Goal: Information Seeking & Learning: Learn about a topic

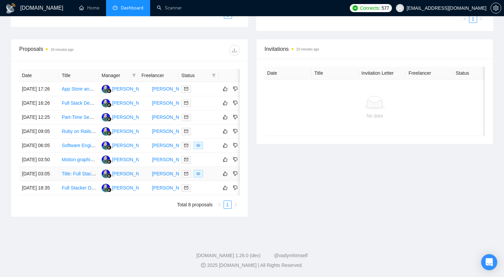
scroll to position [195, 0]
click at [77, 191] on link "Full Stacker Developer" at bounding box center [86, 187] width 48 height 5
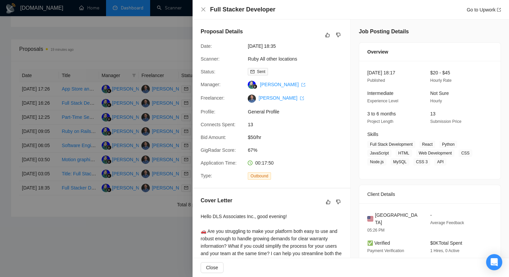
click at [124, 248] on div at bounding box center [254, 138] width 509 height 277
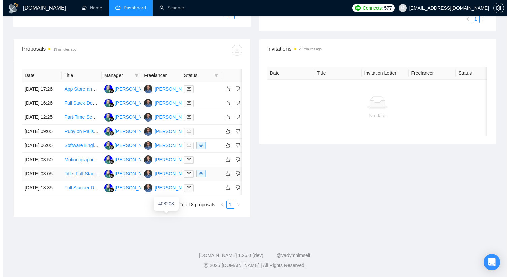
scroll to position [225, 0]
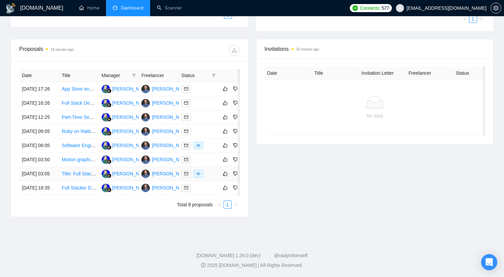
click at [85, 174] on link "Title: Full Stack Developer Needed – Digitising WHS Forms & Document Management…" at bounding box center [160, 173] width 197 height 5
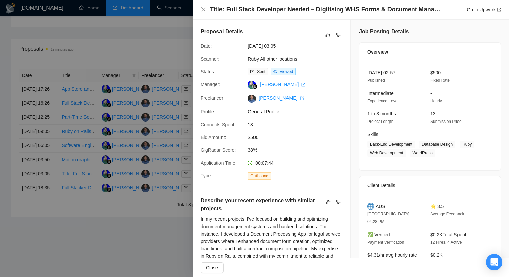
click at [105, 240] on div at bounding box center [254, 138] width 509 height 277
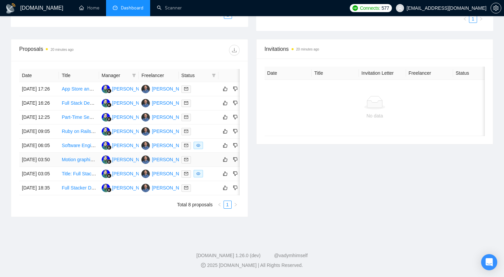
click at [84, 157] on link "Motion graphics och video editor" at bounding box center [96, 159] width 68 height 5
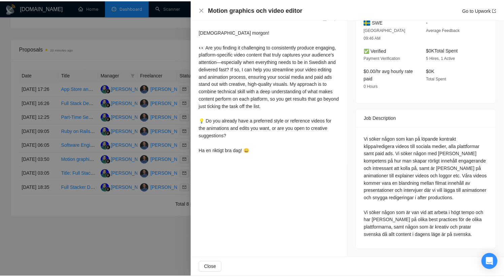
scroll to position [185, 0]
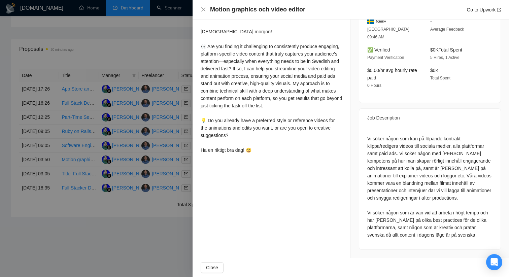
click at [143, 229] on div at bounding box center [254, 138] width 509 height 277
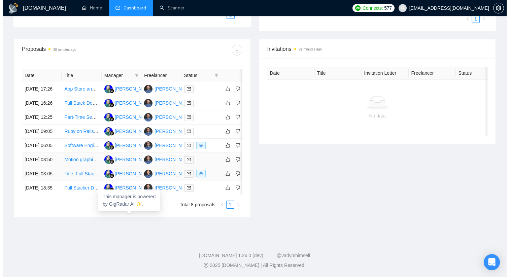
scroll to position [211, 0]
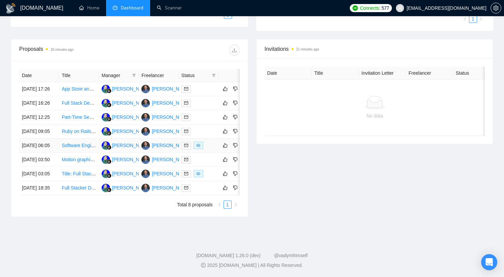
click at [85, 146] on link "Software Engineer (Go / Rust / TypeScript) - Ark Labs' Arkade" at bounding box center [126, 145] width 129 height 5
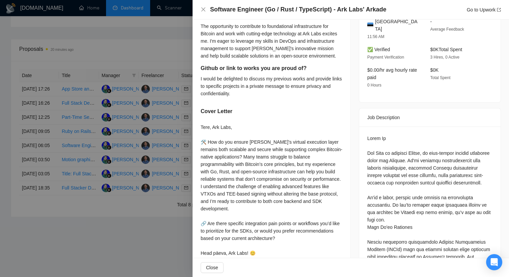
click at [129, 165] on div at bounding box center [254, 138] width 509 height 277
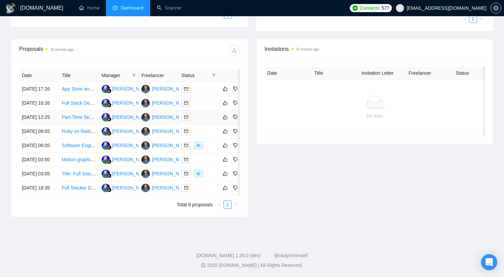
click at [82, 114] on link "Part-Time Senior Software Engineer" at bounding box center [99, 116] width 75 height 5
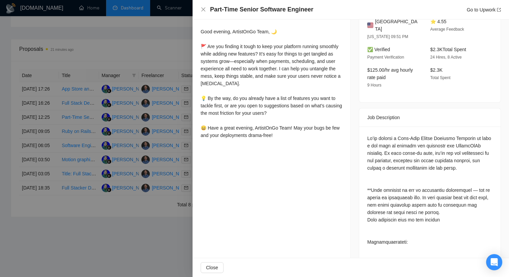
click at [86, 127] on div at bounding box center [254, 138] width 509 height 277
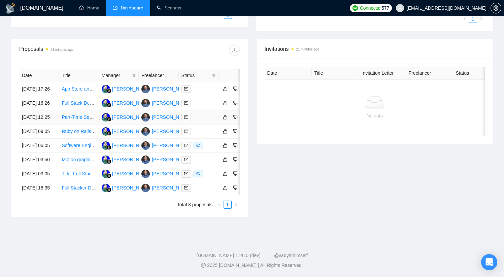
click at [83, 114] on link "Part-Time Senior Software Engineer" at bounding box center [99, 116] width 75 height 5
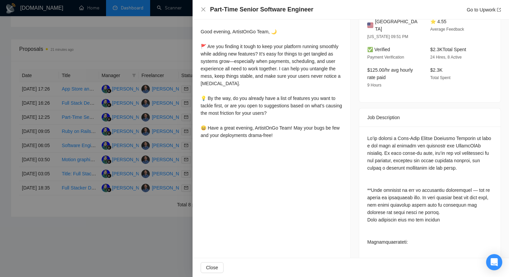
click at [147, 152] on div at bounding box center [254, 138] width 509 height 277
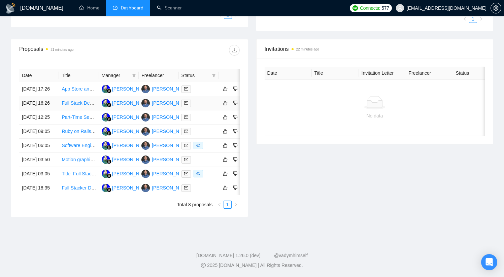
click at [77, 100] on link "Full Stack Developer for Claude AI Integration" at bounding box center [119, 102] width 114 height 5
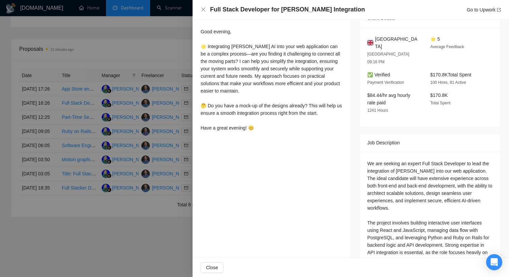
click at [177, 169] on div at bounding box center [254, 138] width 509 height 277
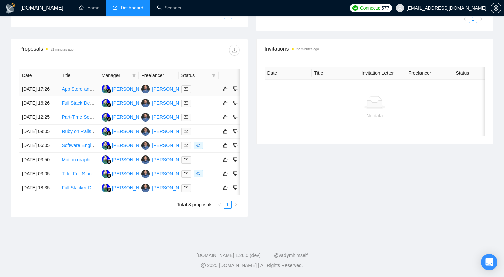
click at [78, 86] on link "App Store and Google Play Store Submission Assistance" at bounding box center [121, 88] width 119 height 5
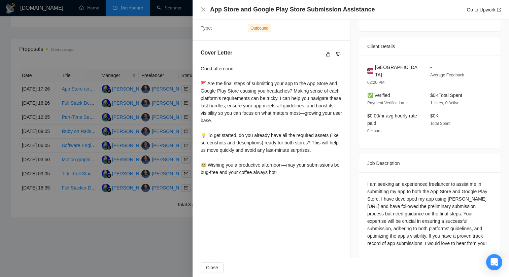
click at [151, 154] on div at bounding box center [254, 138] width 509 height 277
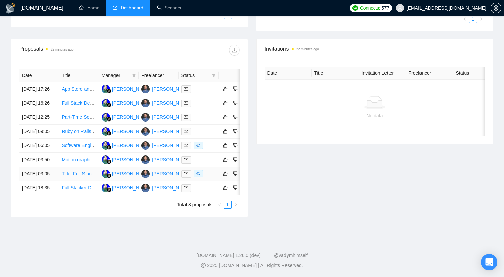
scroll to position [233, 0]
click at [82, 157] on link "Motion graphics och video editor" at bounding box center [96, 159] width 68 height 5
